Goal: Task Accomplishment & Management: Use online tool/utility

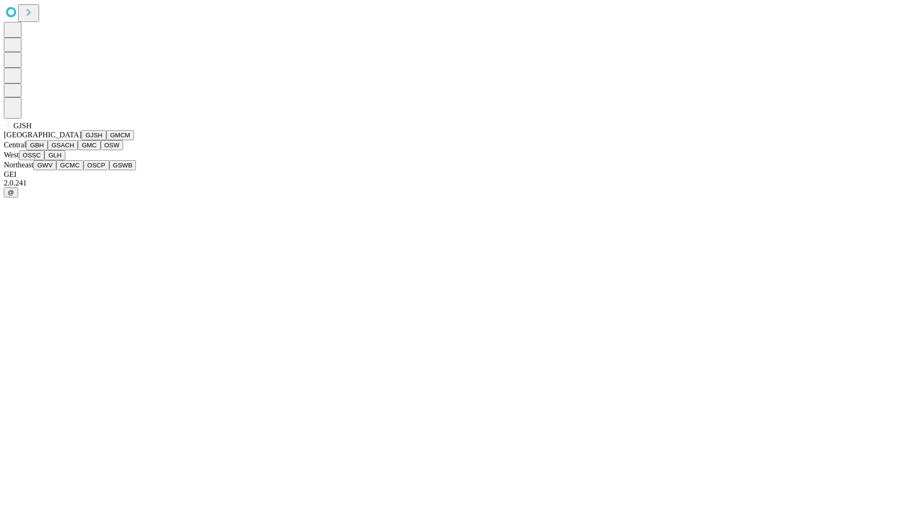
click at [82, 140] on button "GJSH" at bounding box center [94, 135] width 25 height 10
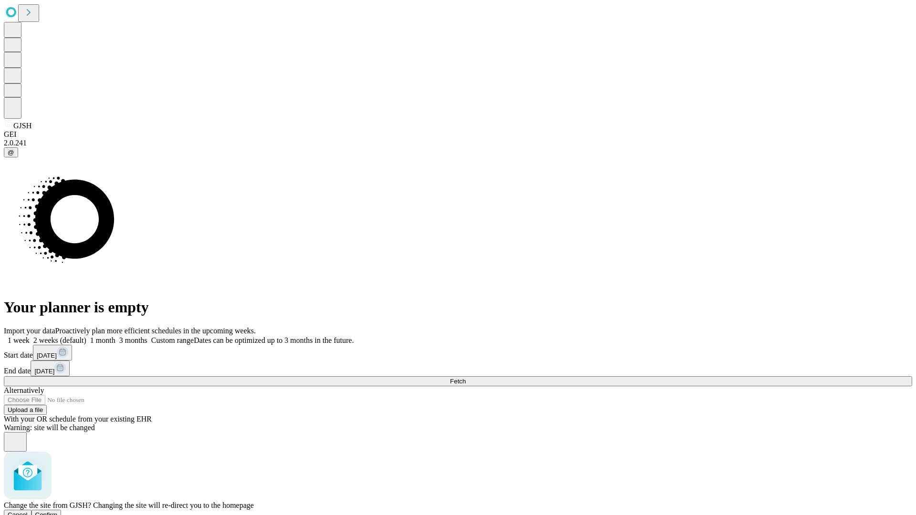
click at [58, 511] on span "Confirm" at bounding box center [46, 514] width 22 height 7
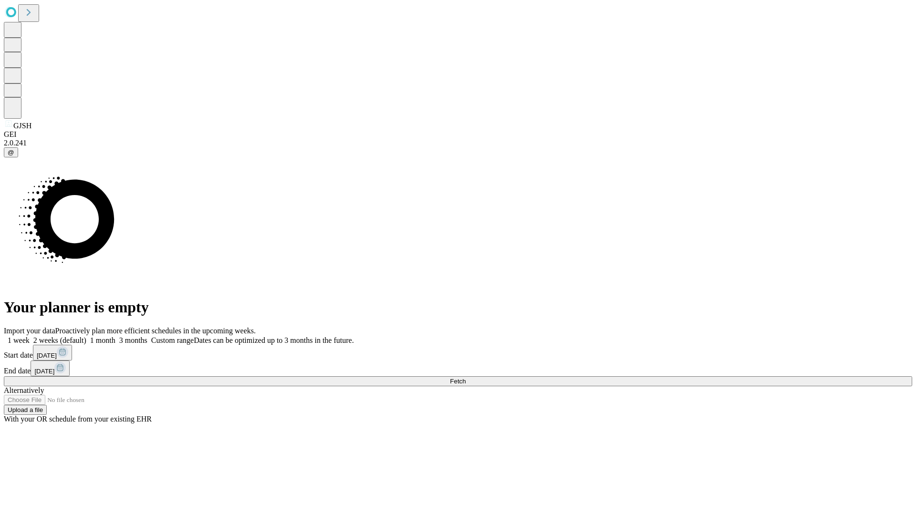
click at [115, 336] on label "1 month" at bounding box center [100, 340] width 29 height 8
click at [465, 378] on span "Fetch" at bounding box center [458, 381] width 16 height 7
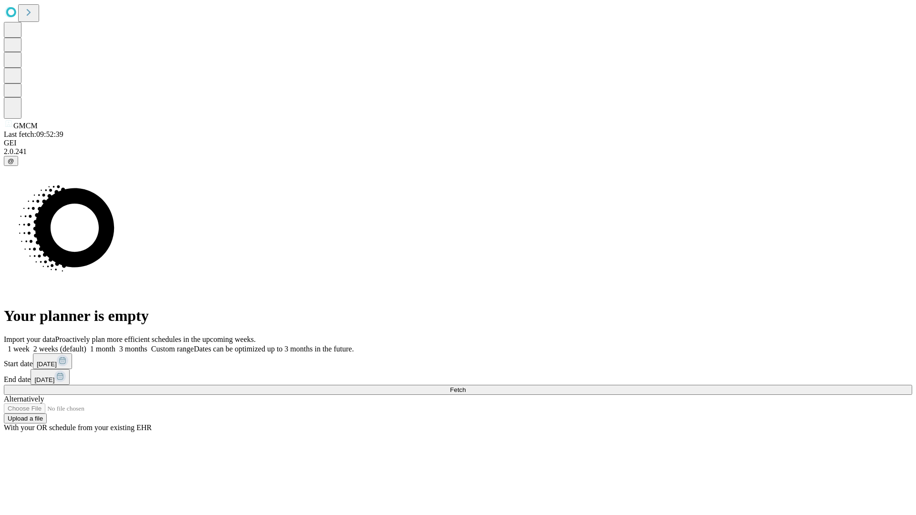
click at [115, 345] on label "1 month" at bounding box center [100, 349] width 29 height 8
click at [465, 386] on span "Fetch" at bounding box center [458, 389] width 16 height 7
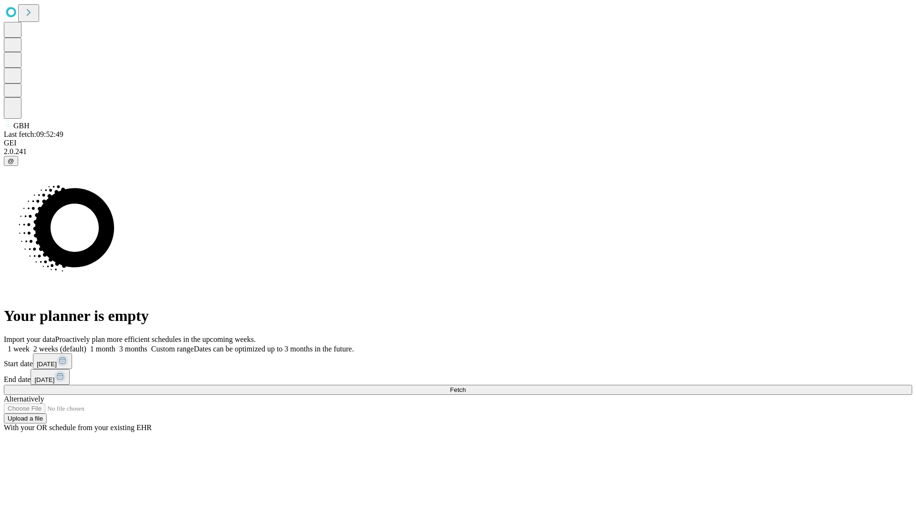
click at [115, 345] on label "1 month" at bounding box center [100, 349] width 29 height 8
click at [465, 386] on span "Fetch" at bounding box center [458, 389] width 16 height 7
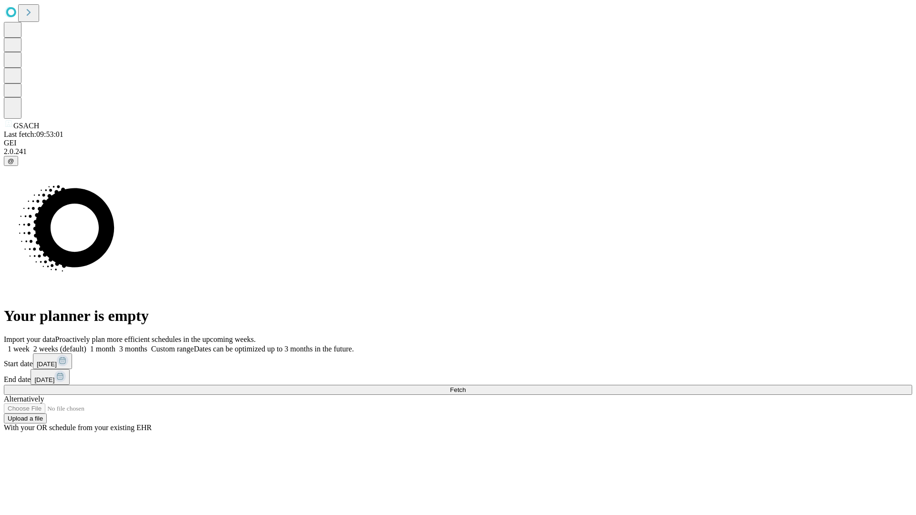
click at [115, 345] on label "1 month" at bounding box center [100, 349] width 29 height 8
click at [465, 386] on span "Fetch" at bounding box center [458, 389] width 16 height 7
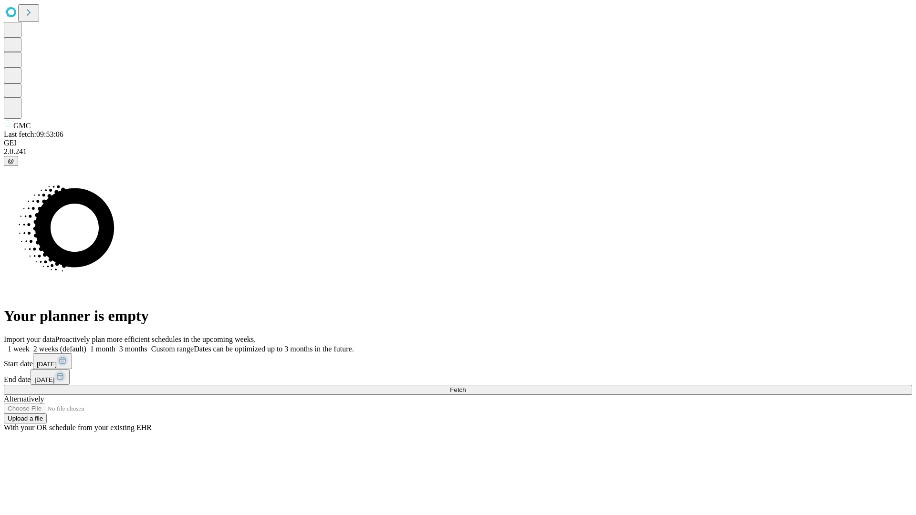
click at [465, 386] on span "Fetch" at bounding box center [458, 389] width 16 height 7
click at [115, 345] on label "1 month" at bounding box center [100, 349] width 29 height 8
click at [465, 386] on span "Fetch" at bounding box center [458, 389] width 16 height 7
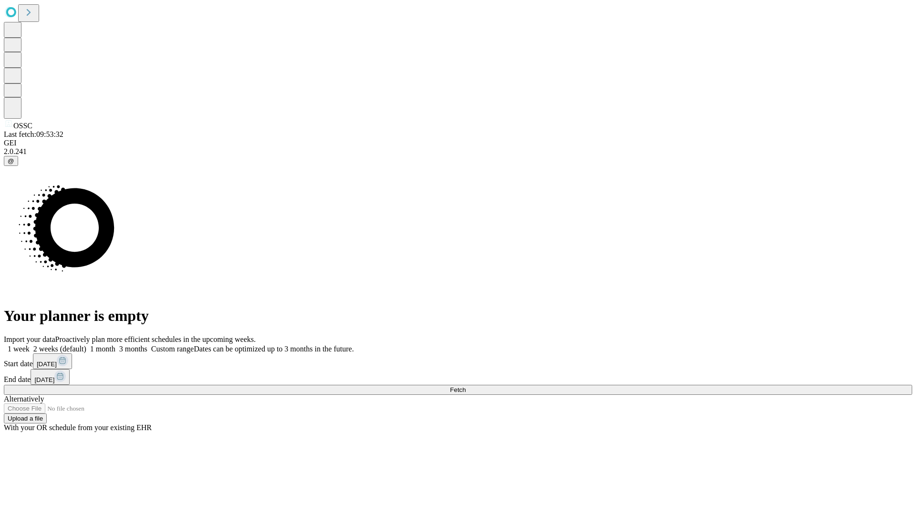
click at [115, 345] on label "1 month" at bounding box center [100, 349] width 29 height 8
click at [465, 386] on span "Fetch" at bounding box center [458, 389] width 16 height 7
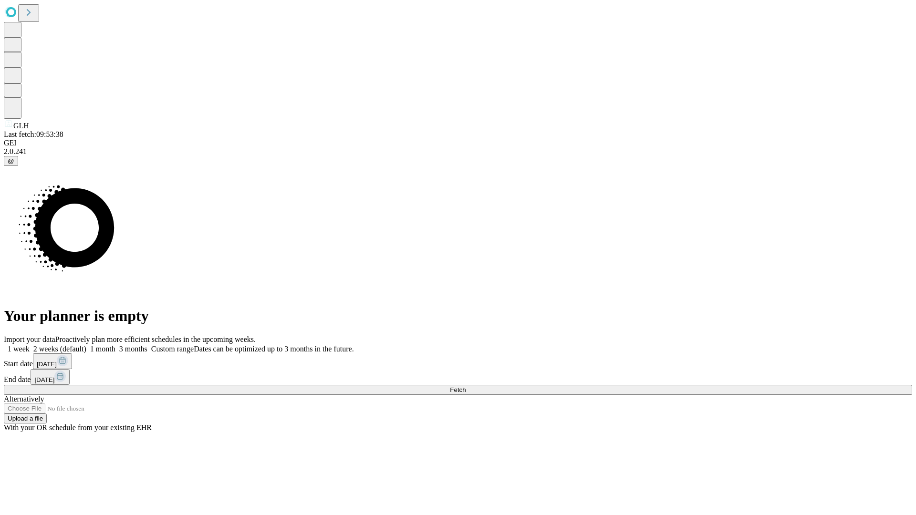
click at [115, 345] on label "1 month" at bounding box center [100, 349] width 29 height 8
click at [465, 386] on span "Fetch" at bounding box center [458, 389] width 16 height 7
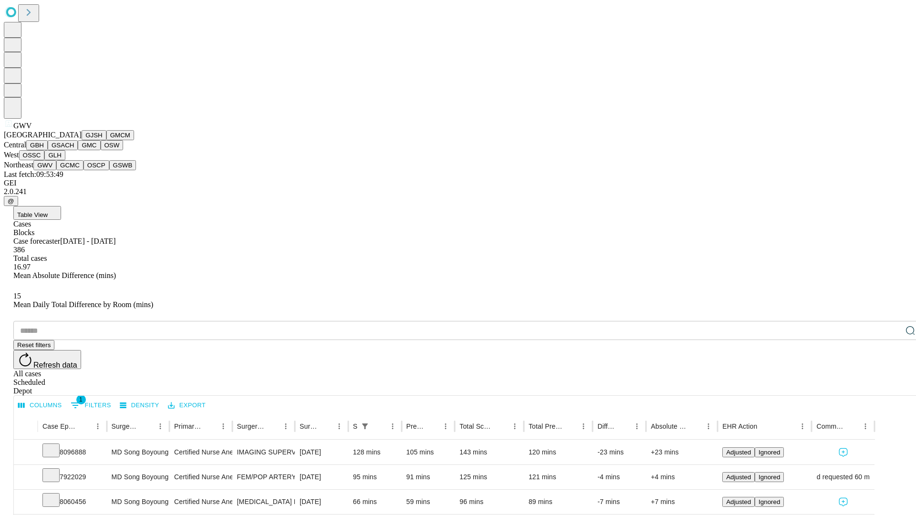
click at [74, 170] on button "GCMC" at bounding box center [69, 165] width 27 height 10
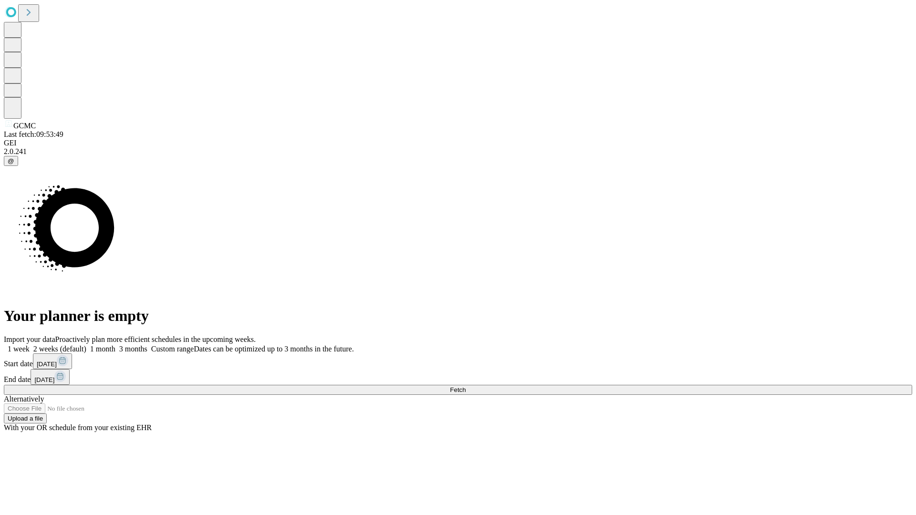
click at [115, 345] on label "1 month" at bounding box center [100, 349] width 29 height 8
click at [465, 386] on span "Fetch" at bounding box center [458, 389] width 16 height 7
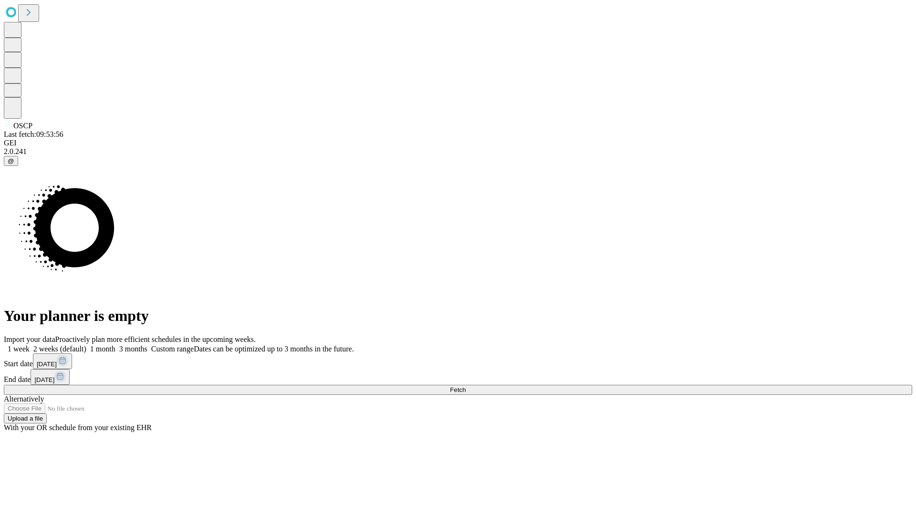
click at [115, 345] on label "1 month" at bounding box center [100, 349] width 29 height 8
click at [465, 386] on span "Fetch" at bounding box center [458, 389] width 16 height 7
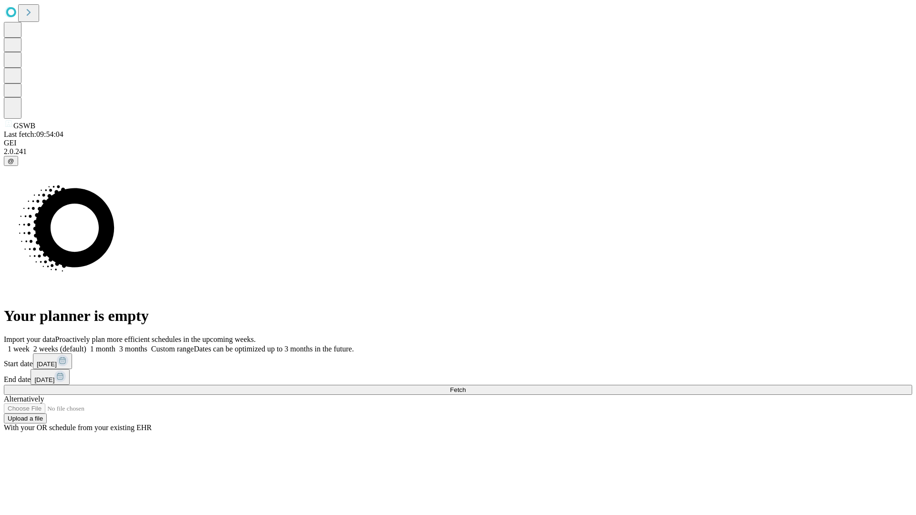
click at [115, 345] on label "1 month" at bounding box center [100, 349] width 29 height 8
click at [465, 386] on span "Fetch" at bounding box center [458, 389] width 16 height 7
